Goal: Task Accomplishment & Management: Manage account settings

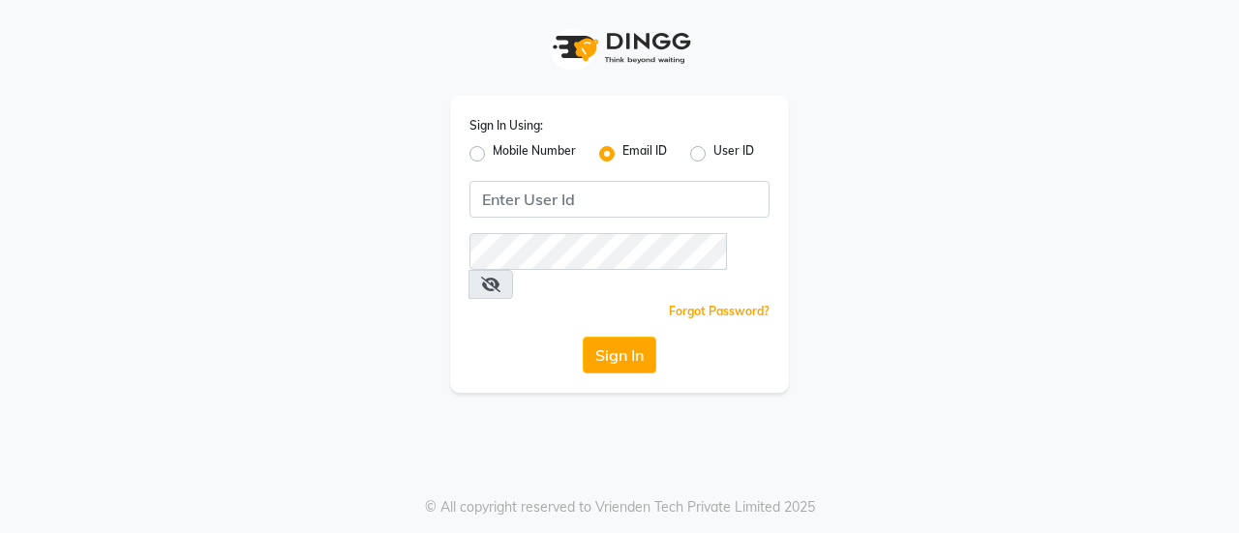
click at [645, 208] on input "Username" at bounding box center [619, 199] width 300 height 37
type input "usa"
click at [602, 339] on button "Sign In" at bounding box center [620, 355] width 74 height 37
click at [713, 160] on label "User ID" at bounding box center [733, 153] width 41 height 23
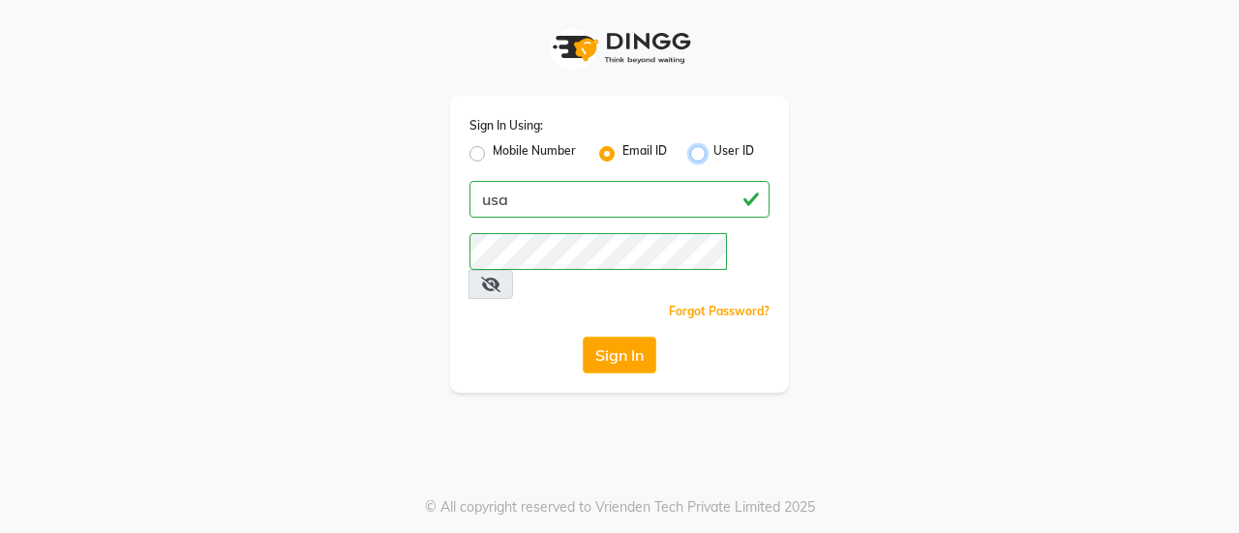
click at [713, 155] on input "User ID" at bounding box center [719, 148] width 13 height 13
radio input "true"
radio input "false"
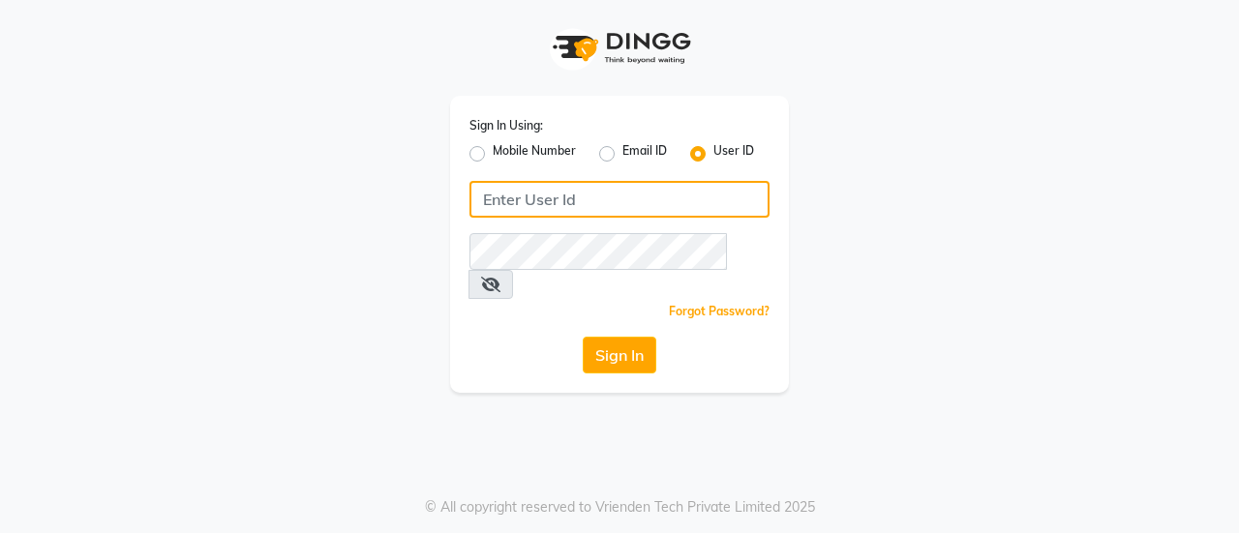
click at [681, 195] on input "Username" at bounding box center [619, 199] width 300 height 37
type input "usa"
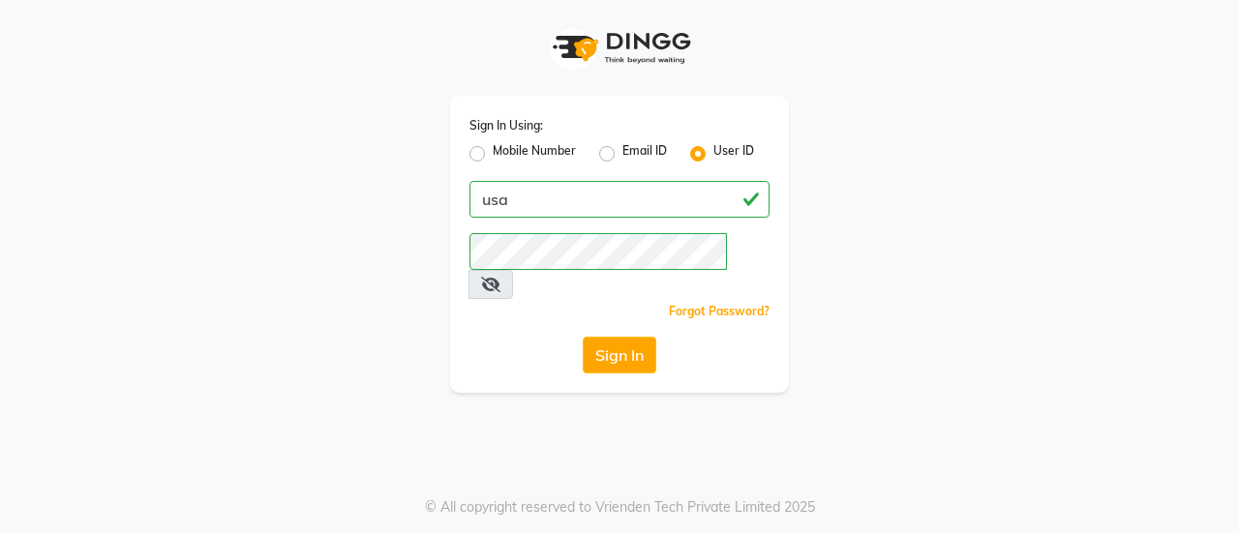
click at [611, 337] on button "Sign In" at bounding box center [620, 355] width 74 height 37
